Goal: Information Seeking & Learning: Learn about a topic

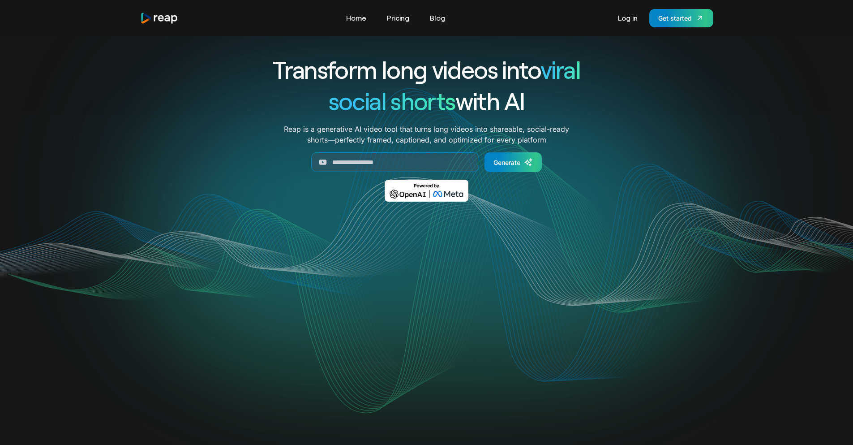
drag, startPoint x: 539, startPoint y: 107, endPoint x: 258, endPoint y: 68, distance: 283.1
click at [258, 68] on div "Transform long videos into viral social shorts with AI" at bounding box center [426, 85] width 373 height 63
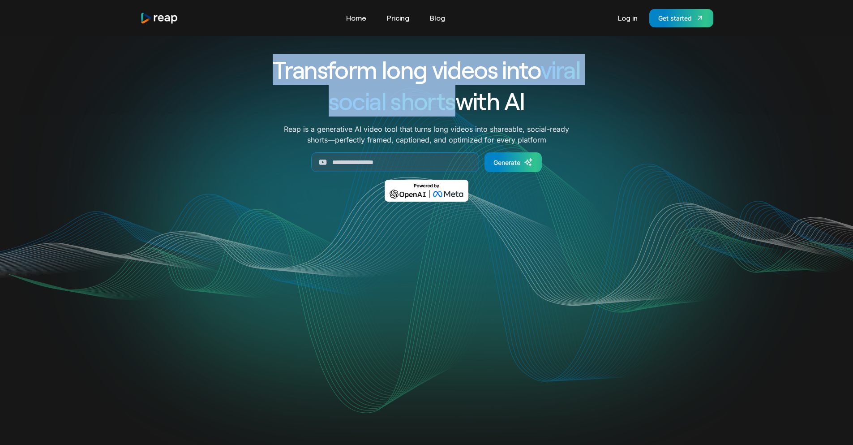
drag, startPoint x: 454, startPoint y: 103, endPoint x: 263, endPoint y: 69, distance: 193.3
click at [263, 69] on div "Transform long videos into viral social shorts with AI" at bounding box center [426, 85] width 373 height 63
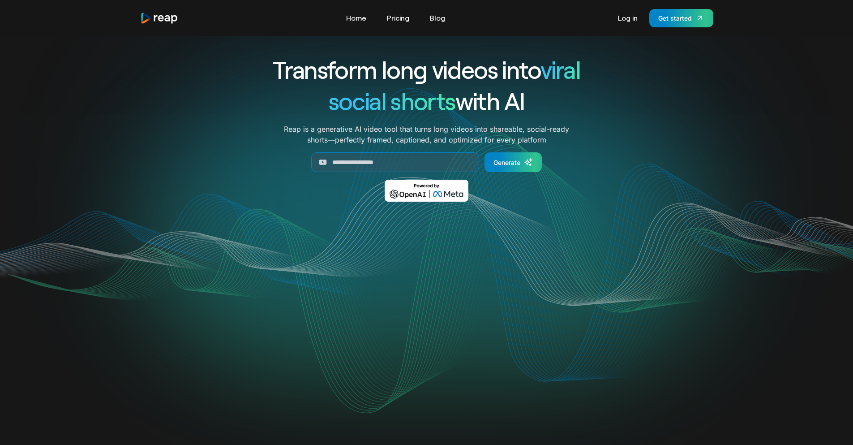
click at [574, 107] on h1 "social shorts with AI" at bounding box center [426, 100] width 373 height 31
